Goal: Check status: Check status

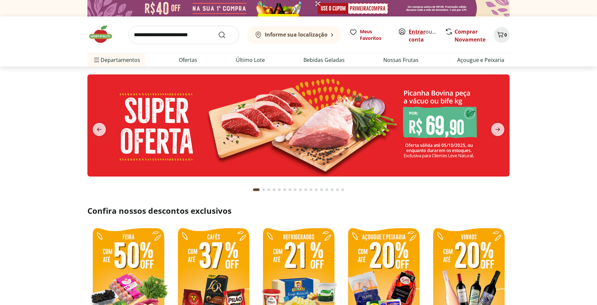
click at [415, 30] on link "Entrar" at bounding box center [417, 31] width 17 height 7
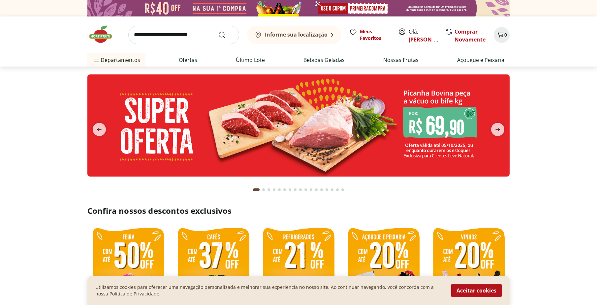
click at [421, 41] on link "[PERSON_NAME]" at bounding box center [430, 39] width 43 height 7
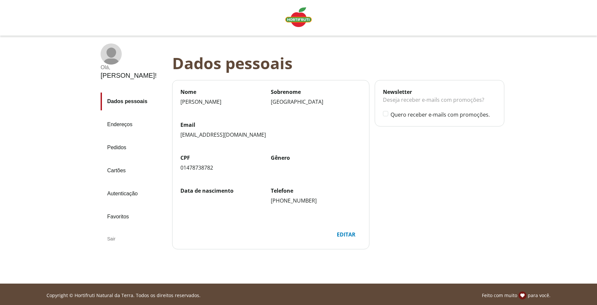
click at [119, 139] on link "Pedidos" at bounding box center [134, 148] width 66 height 18
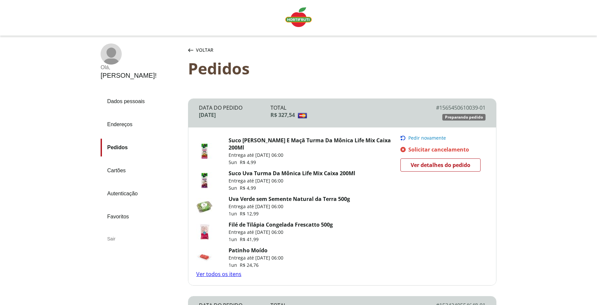
click at [122, 116] on link "Endereços" at bounding box center [142, 125] width 82 height 18
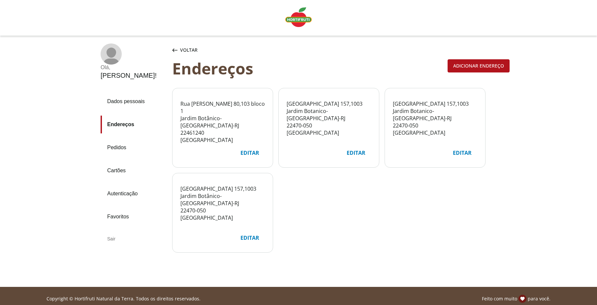
click at [121, 139] on link "Pedidos" at bounding box center [134, 148] width 66 height 18
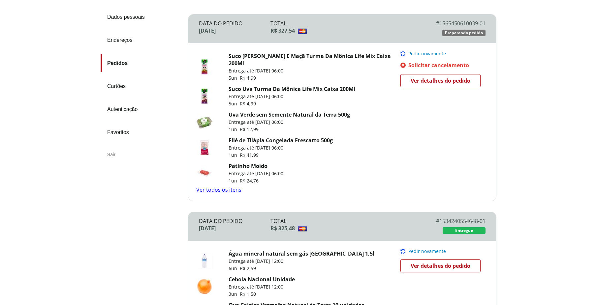
scroll to position [88, 0]
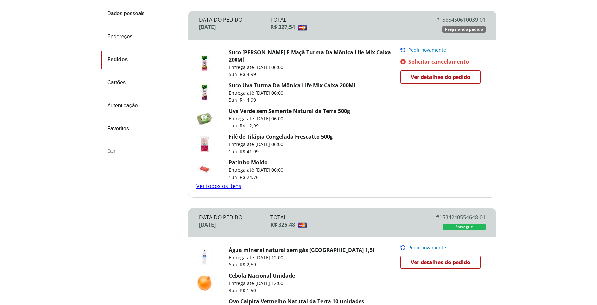
click at [454, 77] on span "Ver detalhes do pedido" at bounding box center [441, 77] width 60 height 10
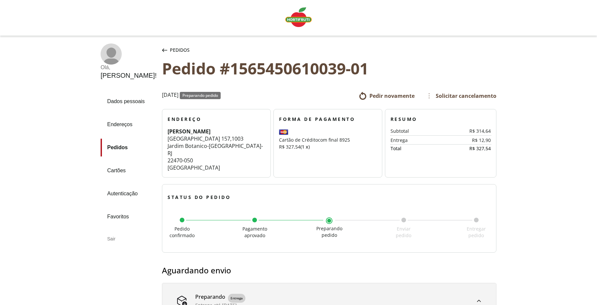
click at [161, 49] on div "Pedidos" at bounding box center [176, 50] width 30 height 13
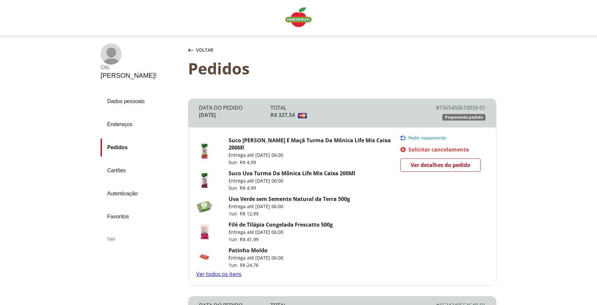
click at [291, 23] on img "Linha de sessão" at bounding box center [298, 17] width 26 height 20
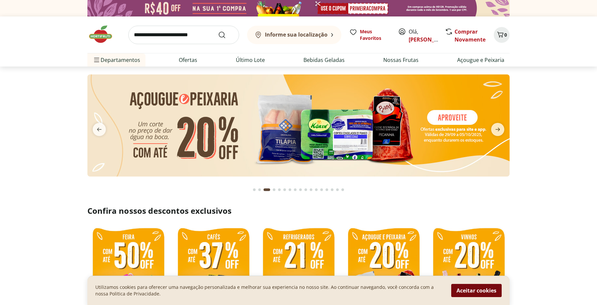
click at [460, 289] on button "Aceitar cookies" at bounding box center [476, 290] width 50 height 13
